Goal: Transaction & Acquisition: Obtain resource

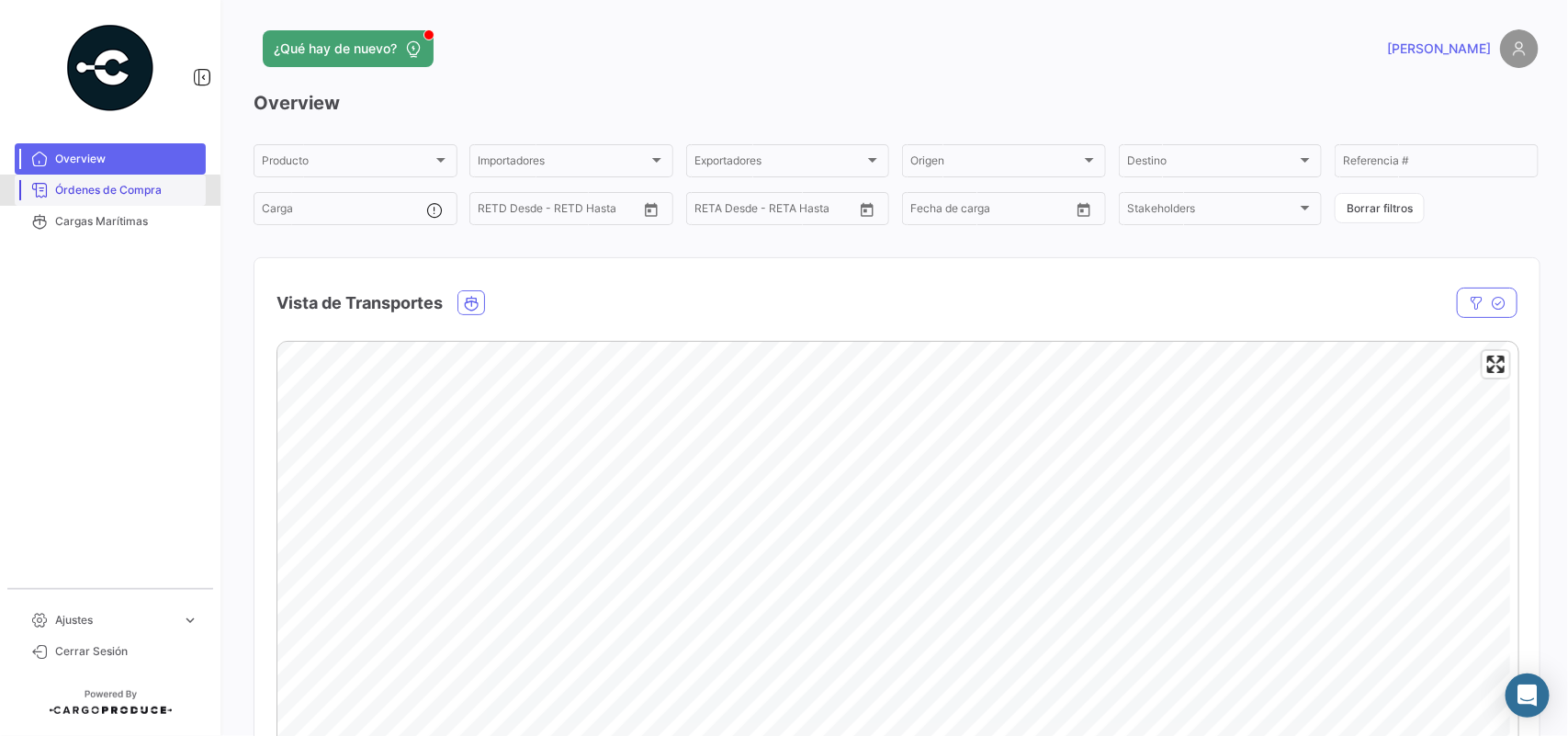
click at [74, 193] on span "Órdenes de Compra" at bounding box center [126, 189] width 143 height 16
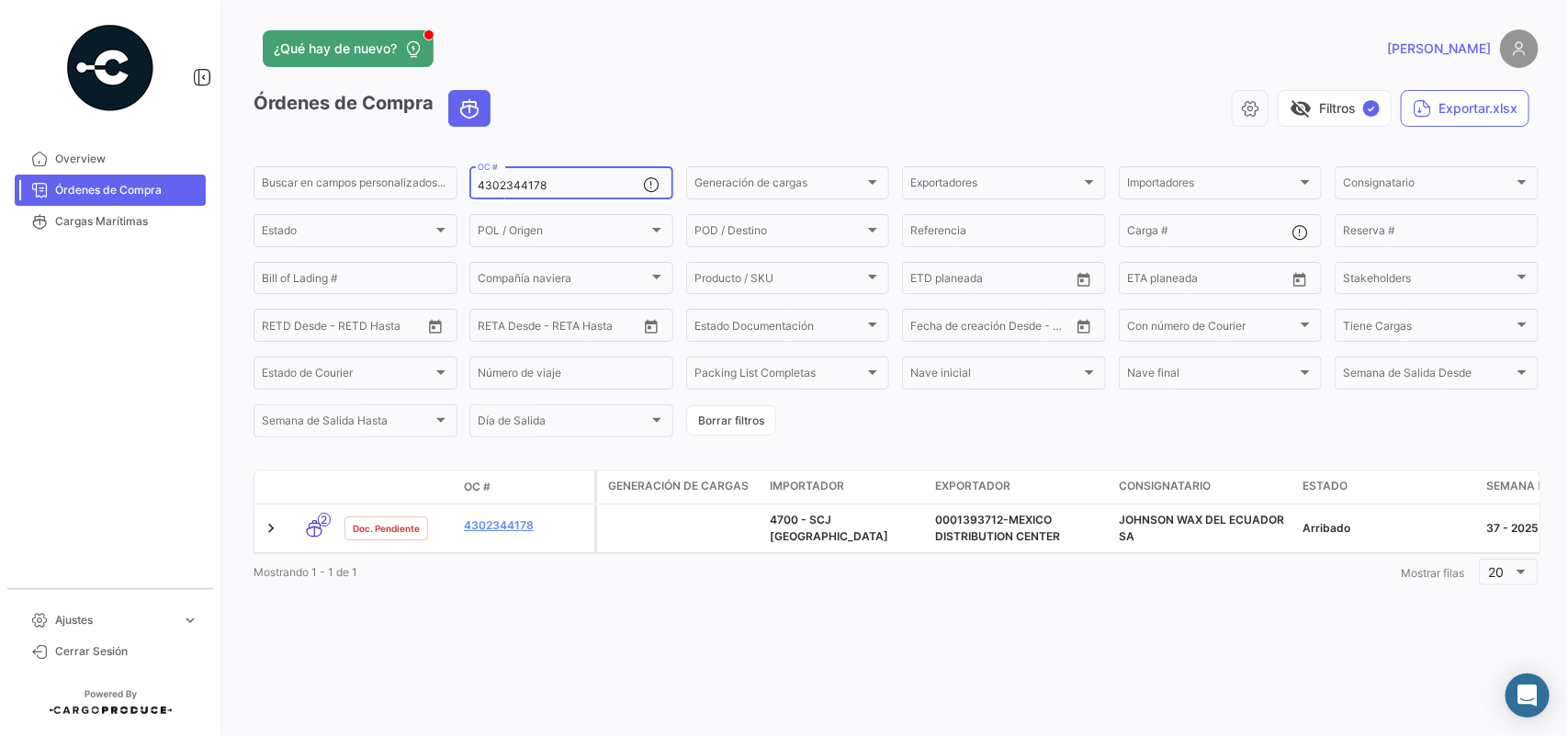
click at [565, 189] on input "4302344178" at bounding box center [561, 186] width 166 height 13
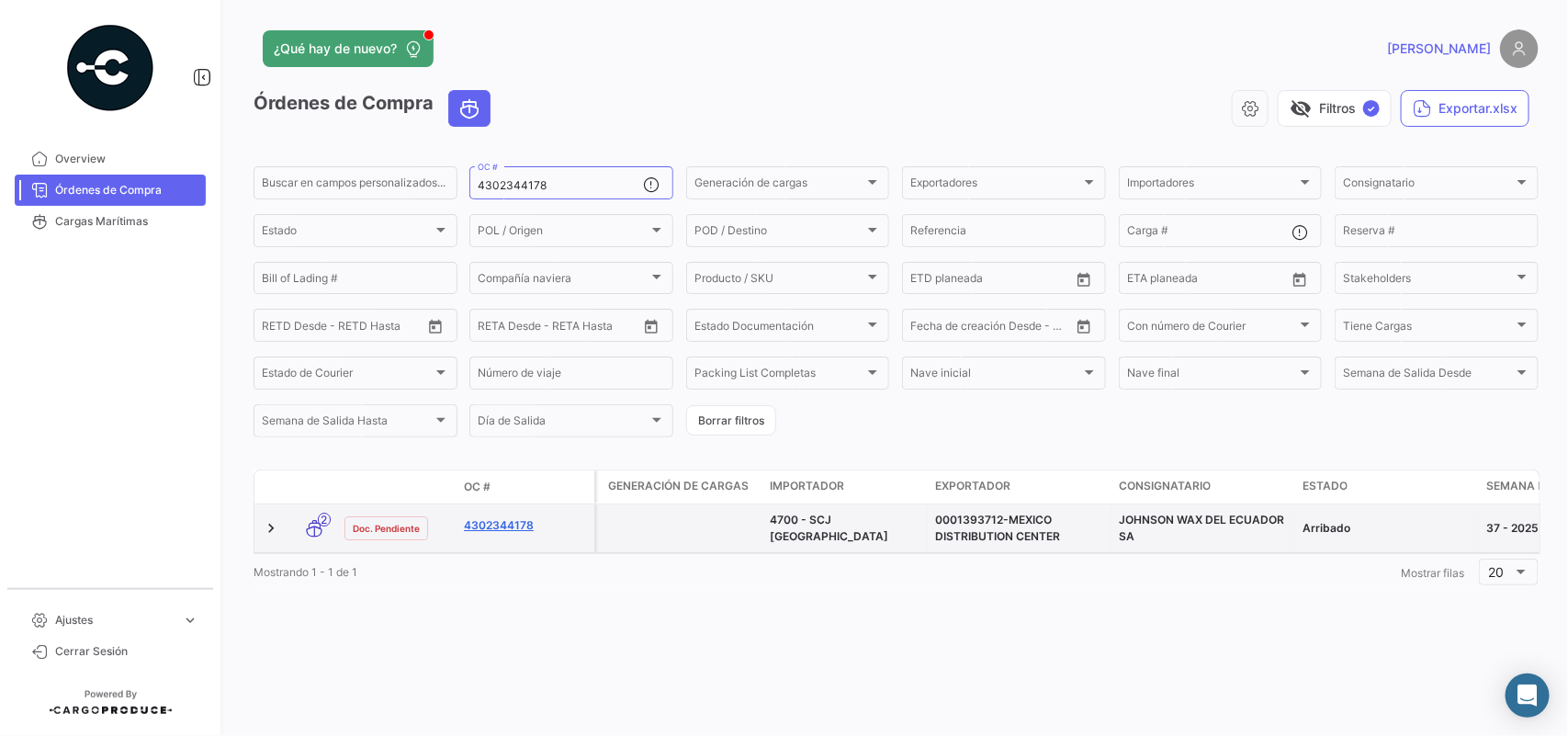
click at [493, 524] on link "4302344178" at bounding box center [526, 525] width 123 height 16
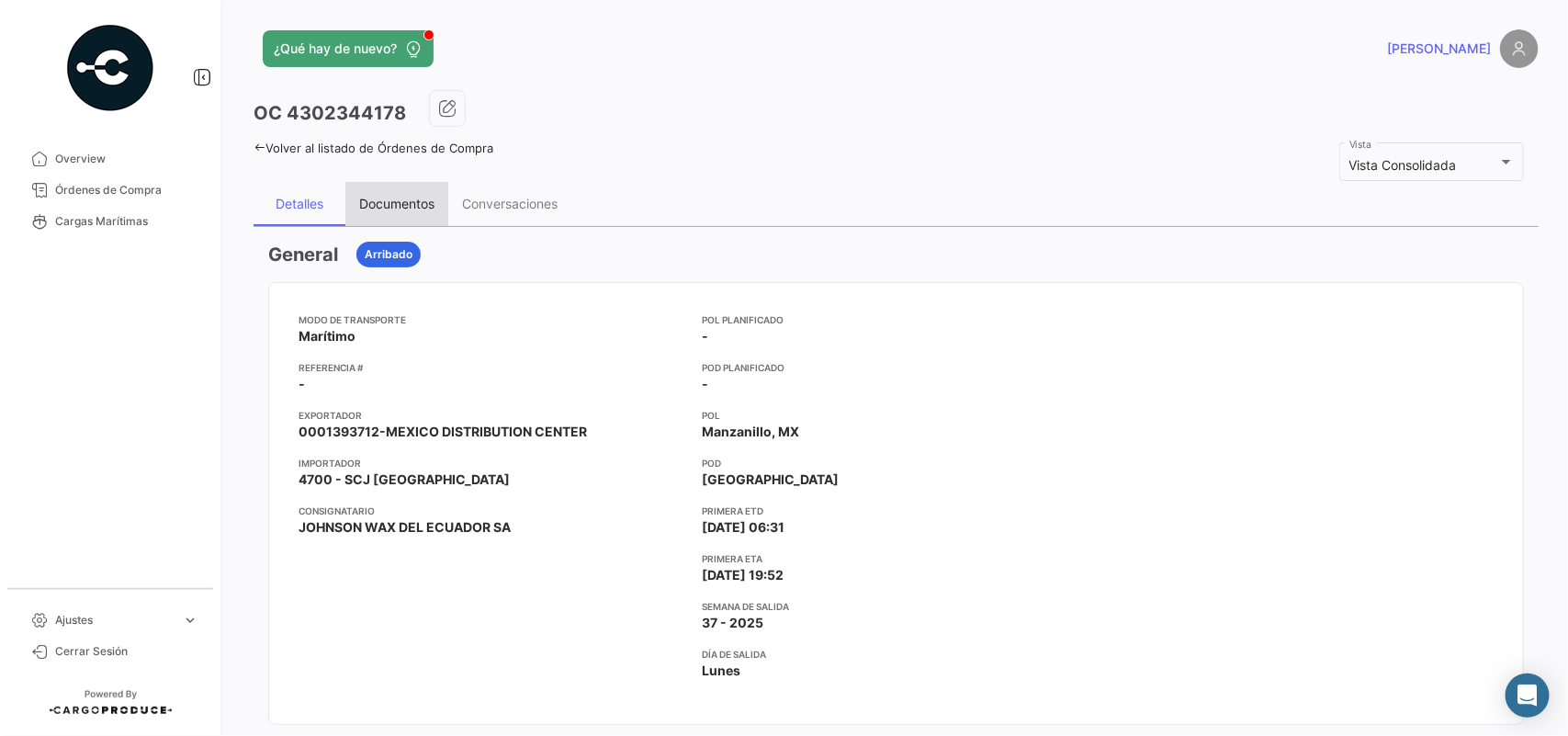
click at [406, 200] on div "Documentos" at bounding box center [397, 204] width 76 height 15
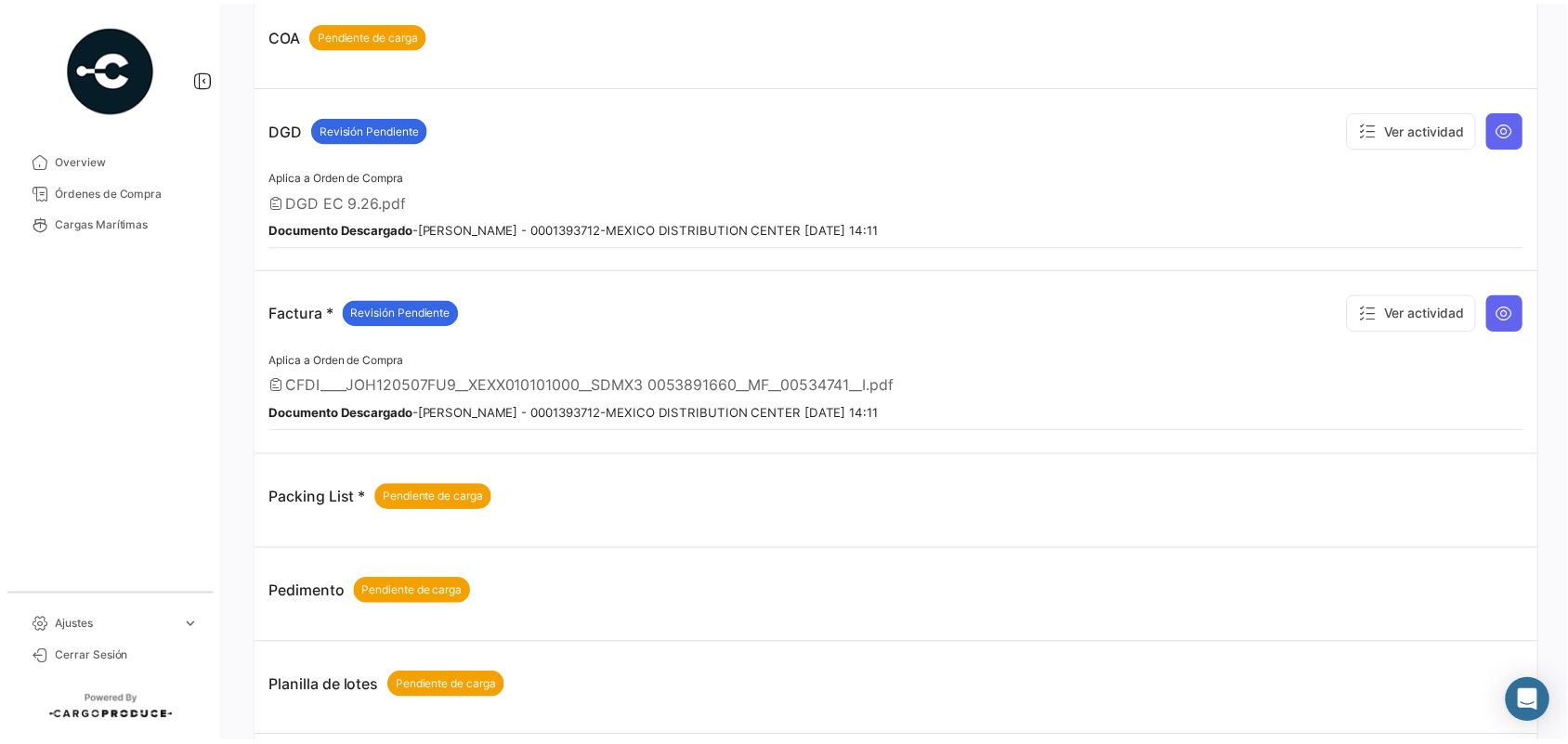
scroll to position [915, 0]
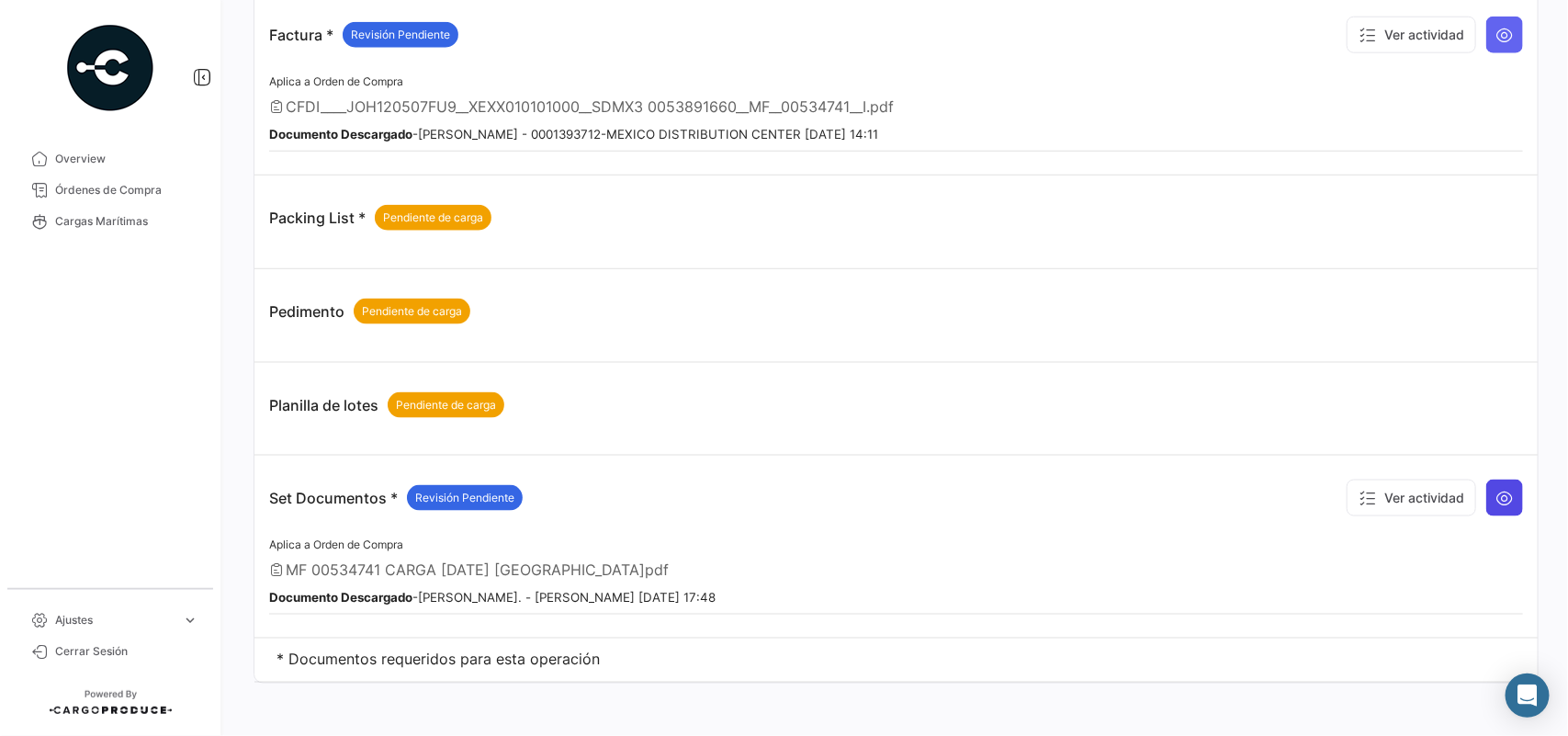
click at [1500, 506] on button at bounding box center [1505, 497] width 37 height 37
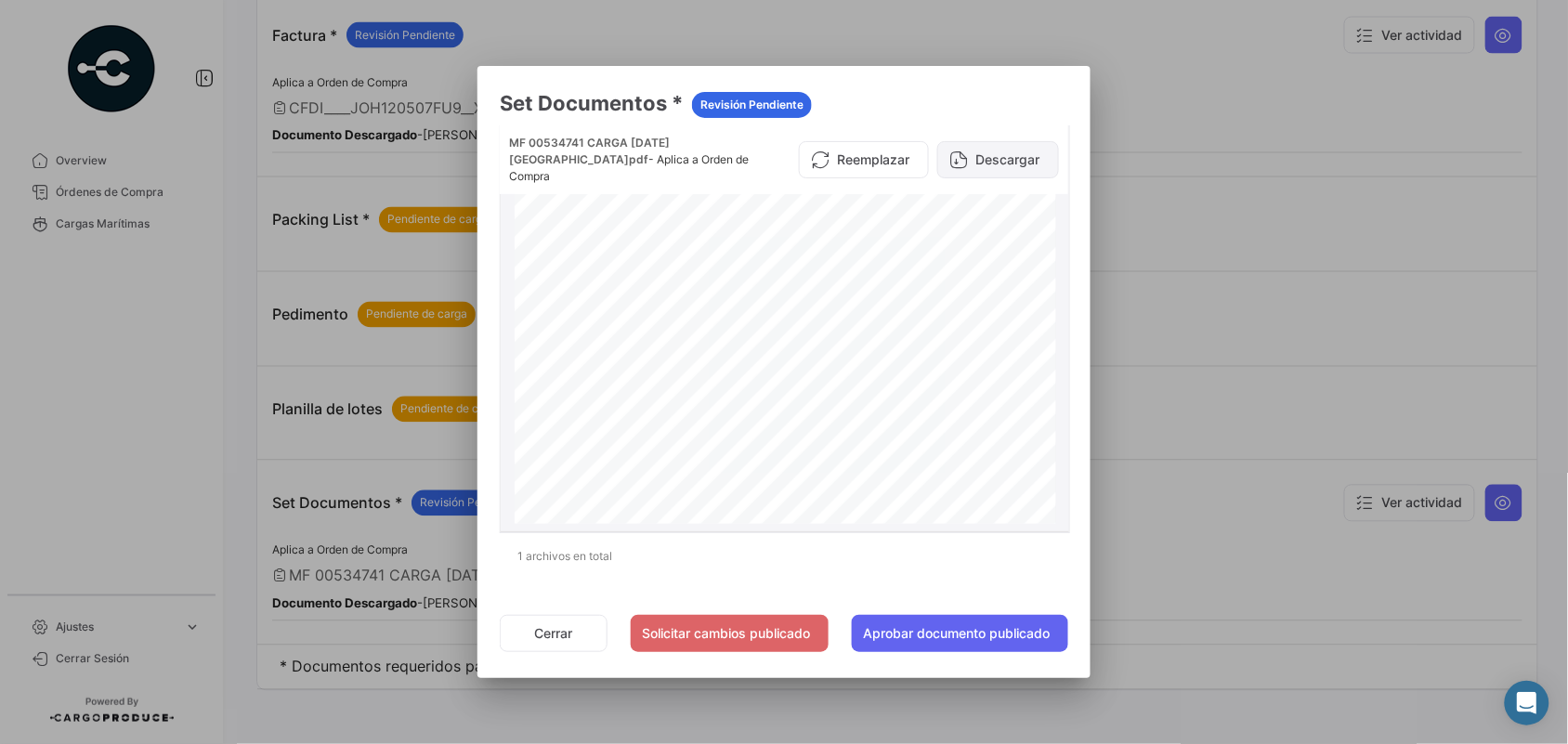
click at [957, 141] on button "Descargar" at bounding box center [997, 159] width 122 height 37
